Goal: Find specific page/section: Find specific page/section

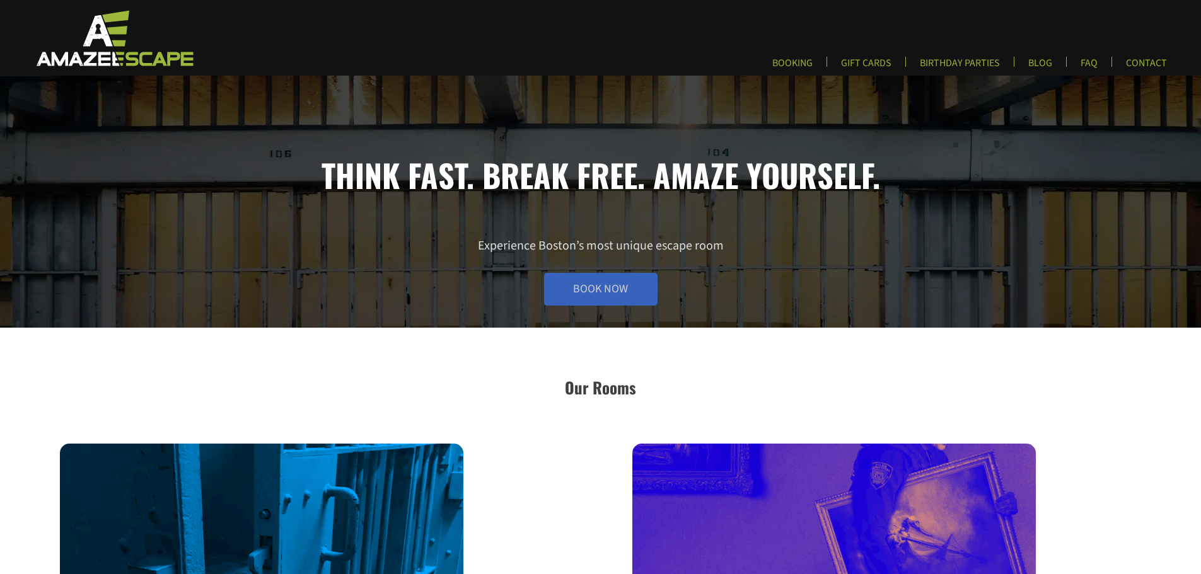
click at [614, 287] on link "Book Now" at bounding box center [600, 289] width 113 height 33
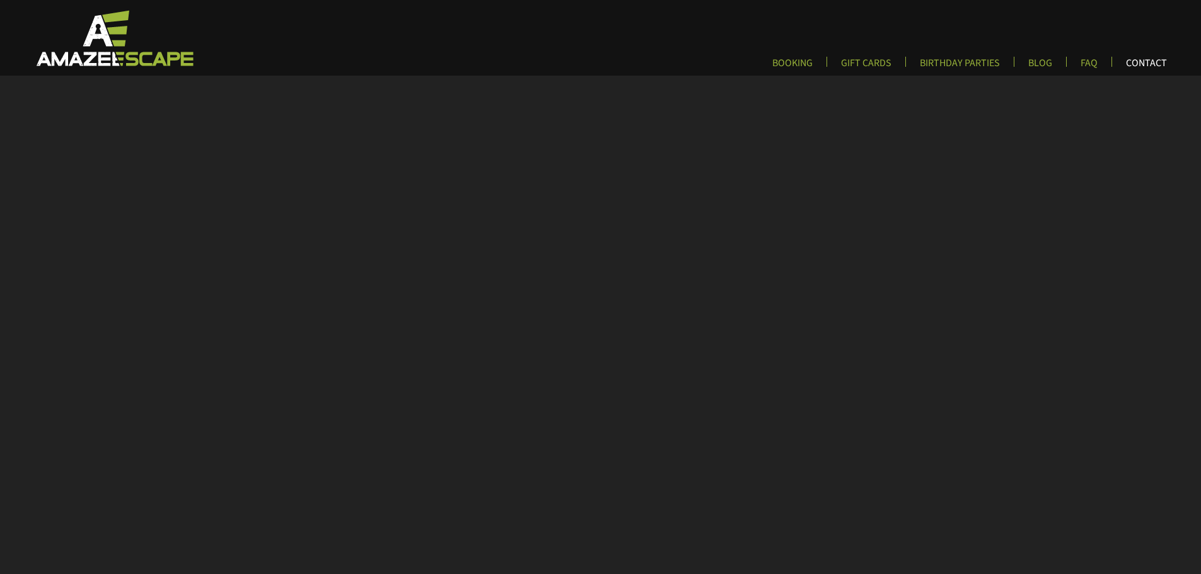
click at [1137, 65] on link "CONTACT" at bounding box center [1146, 67] width 61 height 21
